Goal: Task Accomplishment & Management: Manage account settings

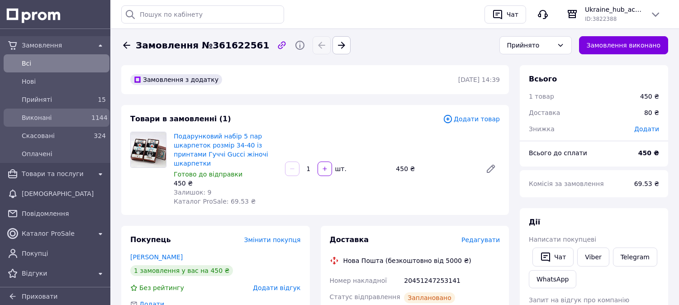
scroll to position [301, 0]
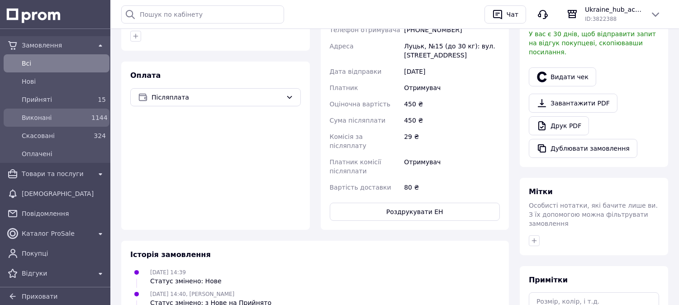
click at [44, 120] on span "Виконані" at bounding box center [55, 117] width 66 height 9
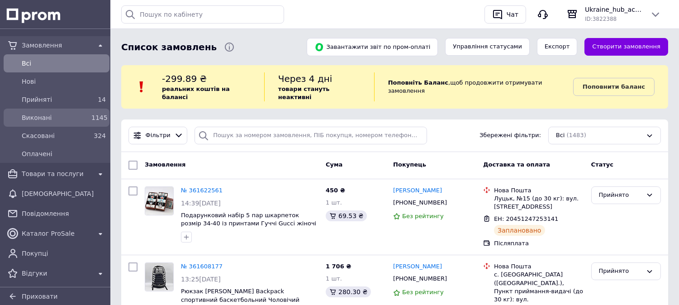
click at [43, 120] on span "Виконані" at bounding box center [55, 117] width 66 height 9
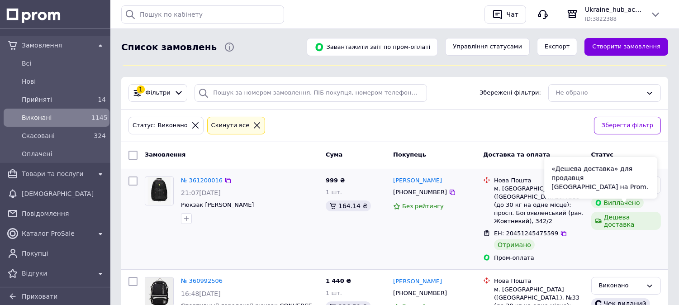
scroll to position [100, 0]
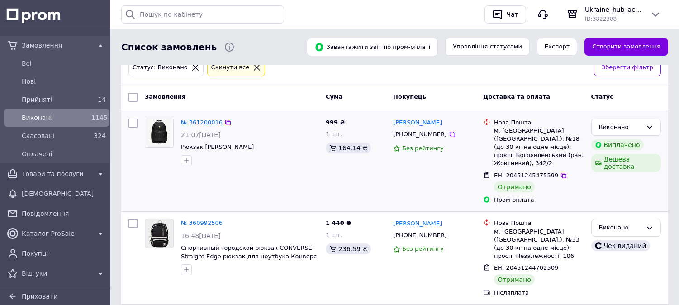
click at [206, 119] on link "№ 361200016" at bounding box center [202, 122] width 42 height 7
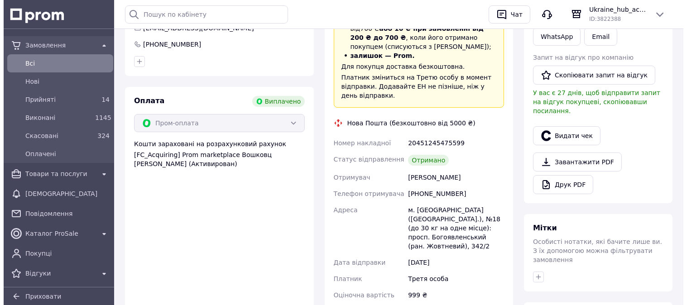
scroll to position [251, 0]
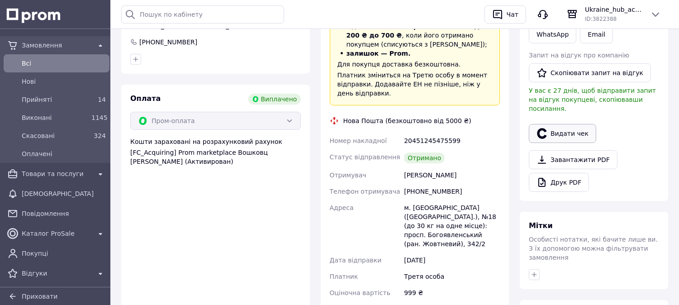
click at [549, 124] on button "Видати чек" at bounding box center [562, 133] width 67 height 19
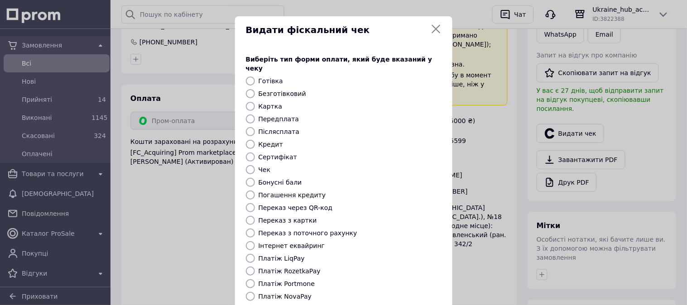
scroll to position [84, 0]
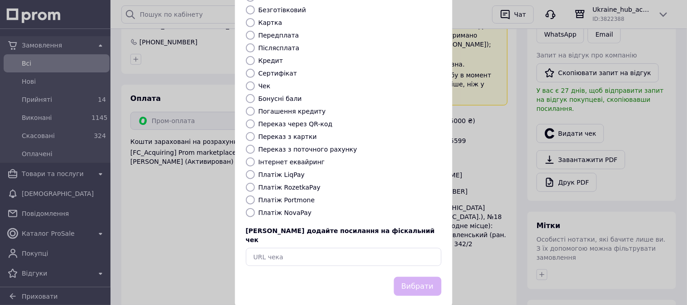
click at [279, 209] on label "Платіж NovaPay" at bounding box center [284, 212] width 53 height 7
click at [255, 208] on input "Платіж NovaPay" at bounding box center [250, 212] width 9 height 9
radio input "true"
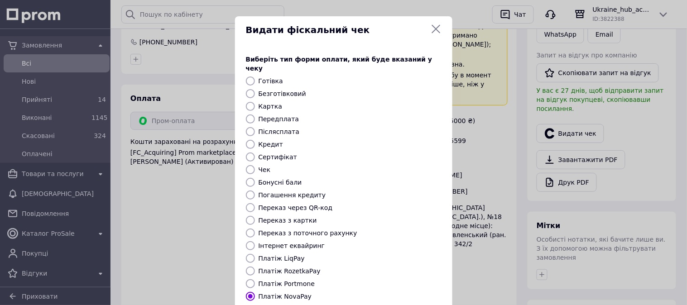
click at [282, 90] on label "Безготівковий" at bounding box center [282, 93] width 48 height 7
click at [255, 89] on input "Безготівковий" at bounding box center [250, 93] width 9 height 9
radio input "true"
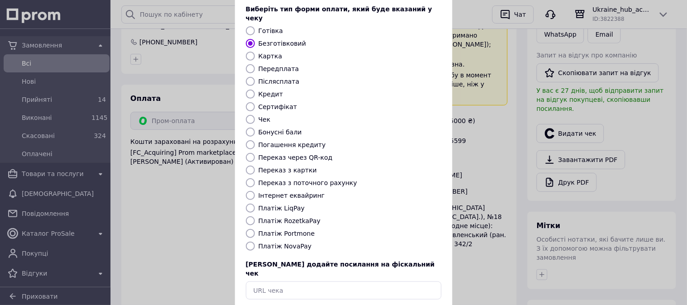
scroll to position [84, 0]
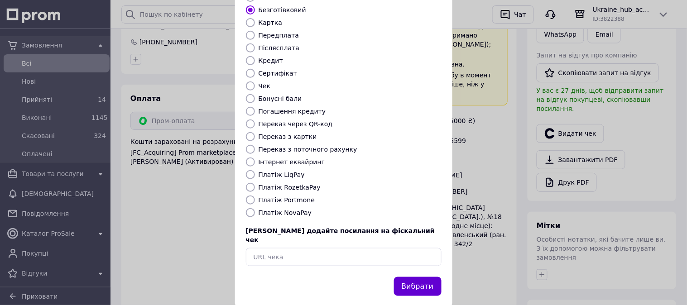
click at [411, 277] on button "Вибрати" at bounding box center [418, 286] width 48 height 19
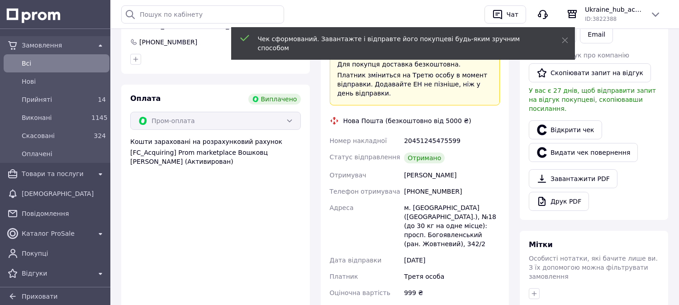
scroll to position [100, 0]
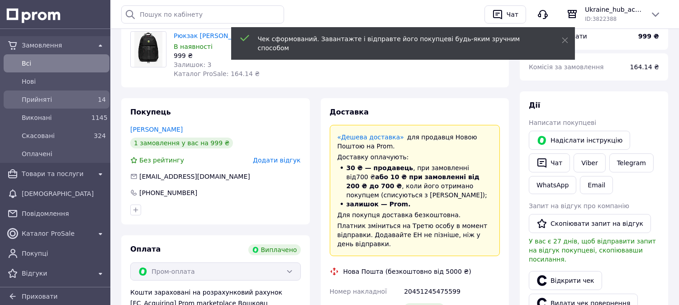
click at [65, 96] on span "Прийняті" at bounding box center [55, 99] width 66 height 9
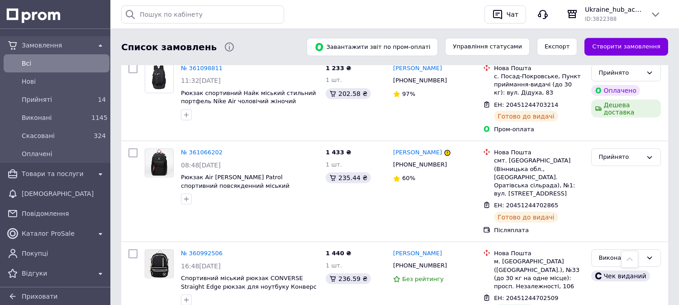
scroll to position [1106, 0]
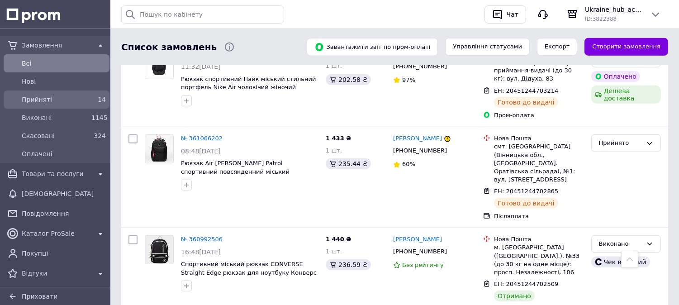
click at [70, 100] on span "Прийняті" at bounding box center [55, 99] width 66 height 9
